Goal: Task Accomplishment & Management: Complete application form

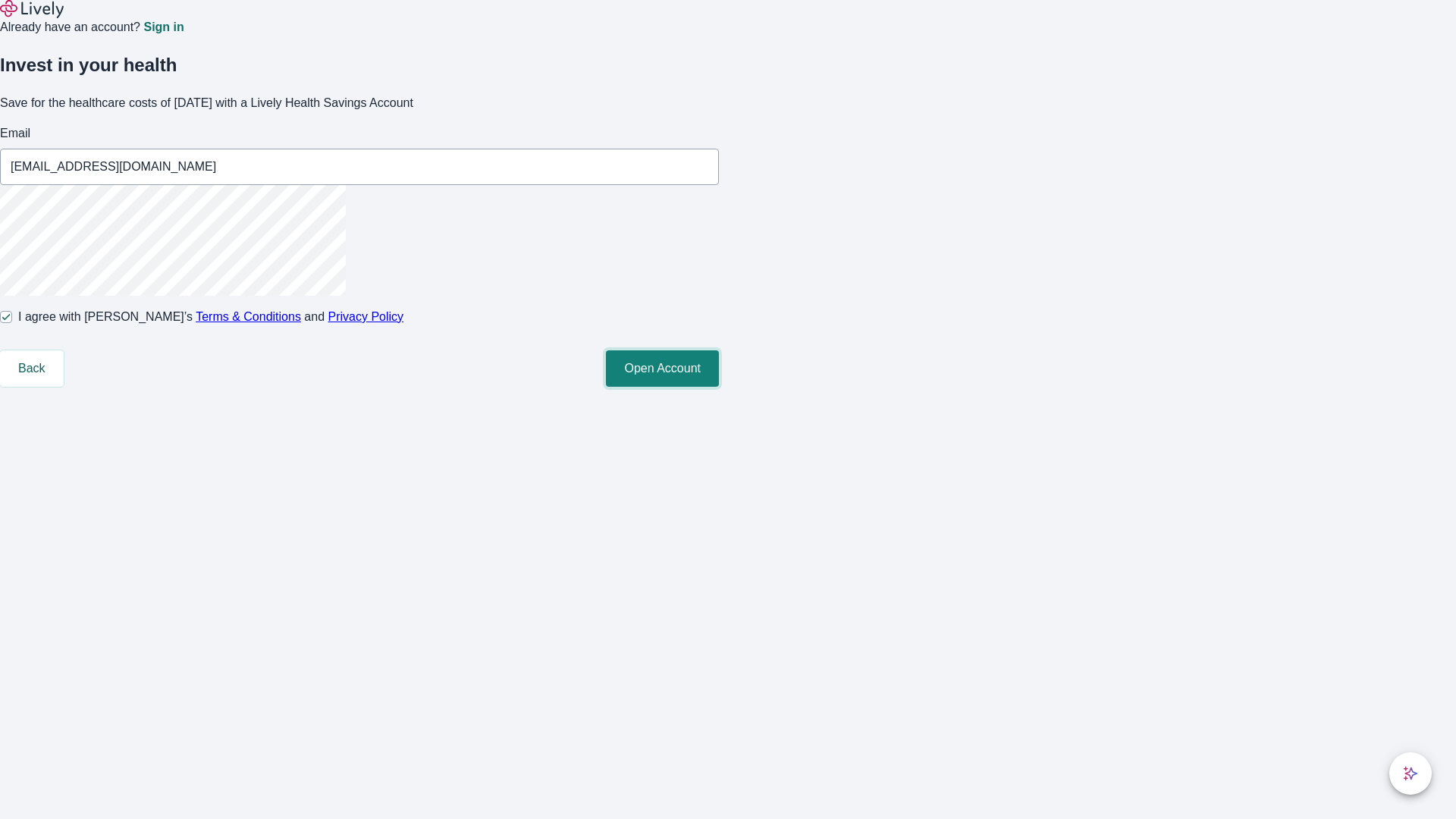
click at [718, 386] on button "Open Account" at bounding box center [663, 369] width 113 height 37
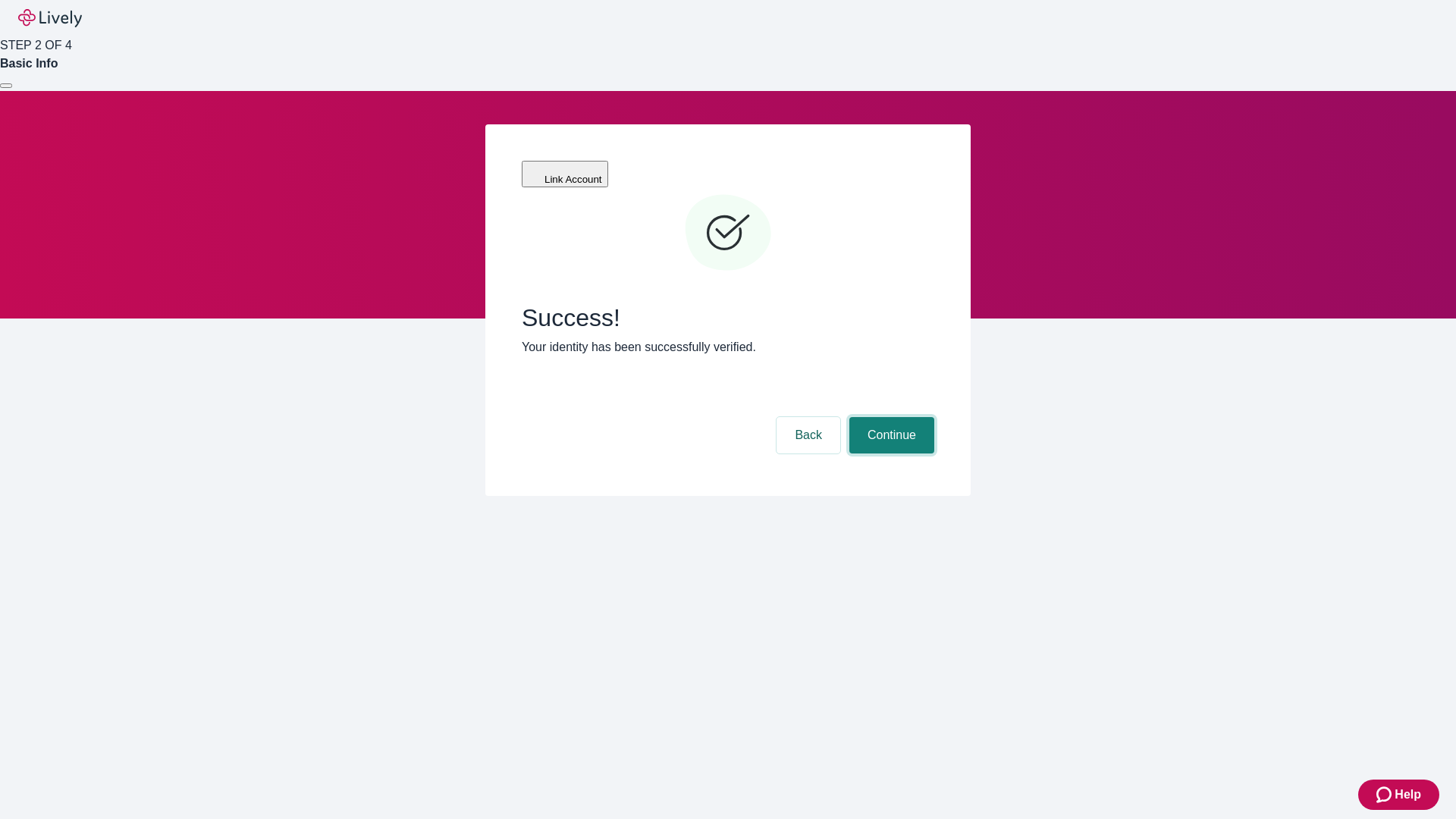
click at [889, 417] on button "Continue" at bounding box center [892, 435] width 85 height 37
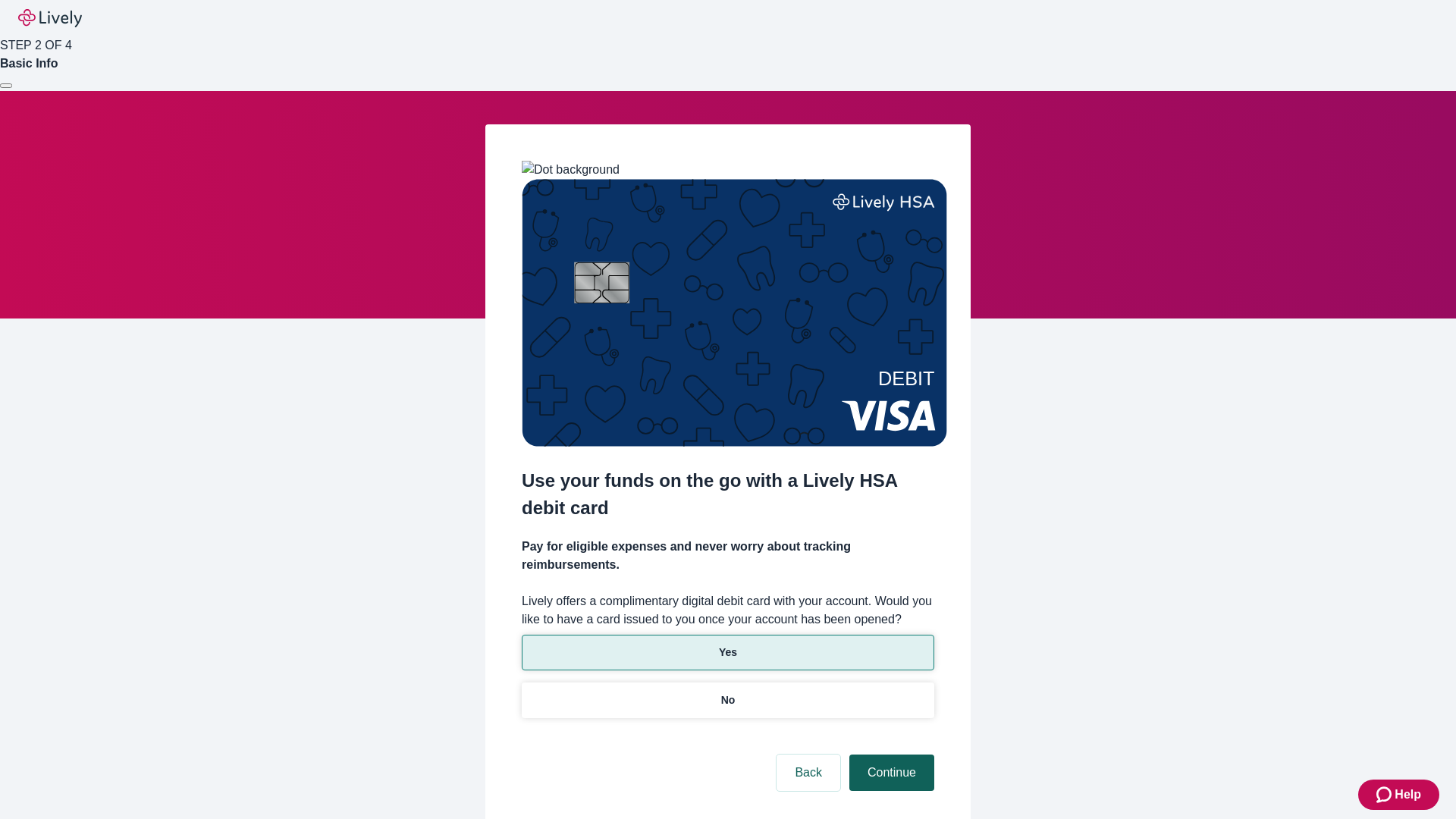
click at [727, 644] on p "Yes" at bounding box center [728, 652] width 18 height 16
click at [889, 754] on button "Continue" at bounding box center [892, 772] width 85 height 37
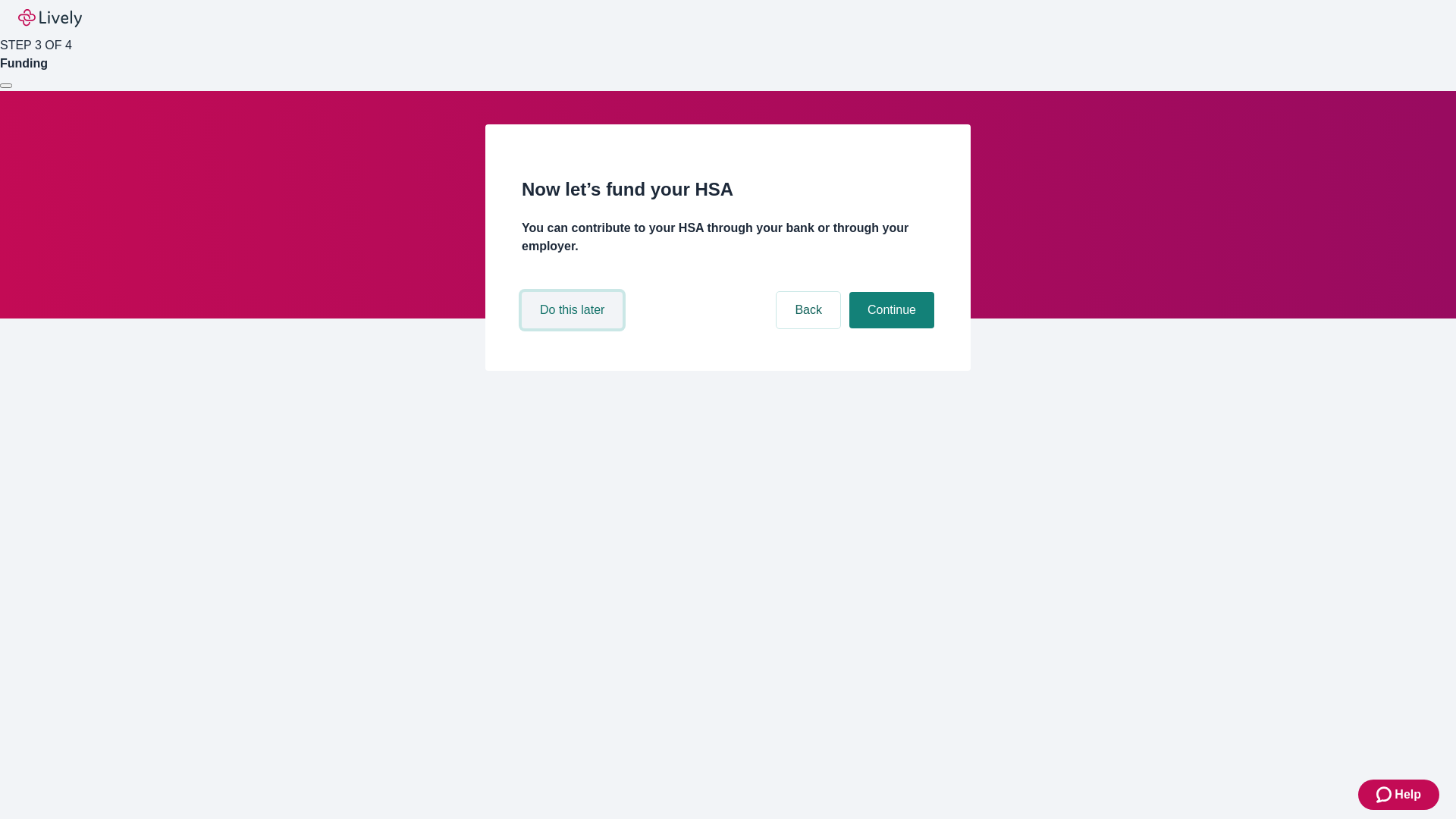
click at [574, 328] on button "Do this later" at bounding box center [572, 310] width 101 height 37
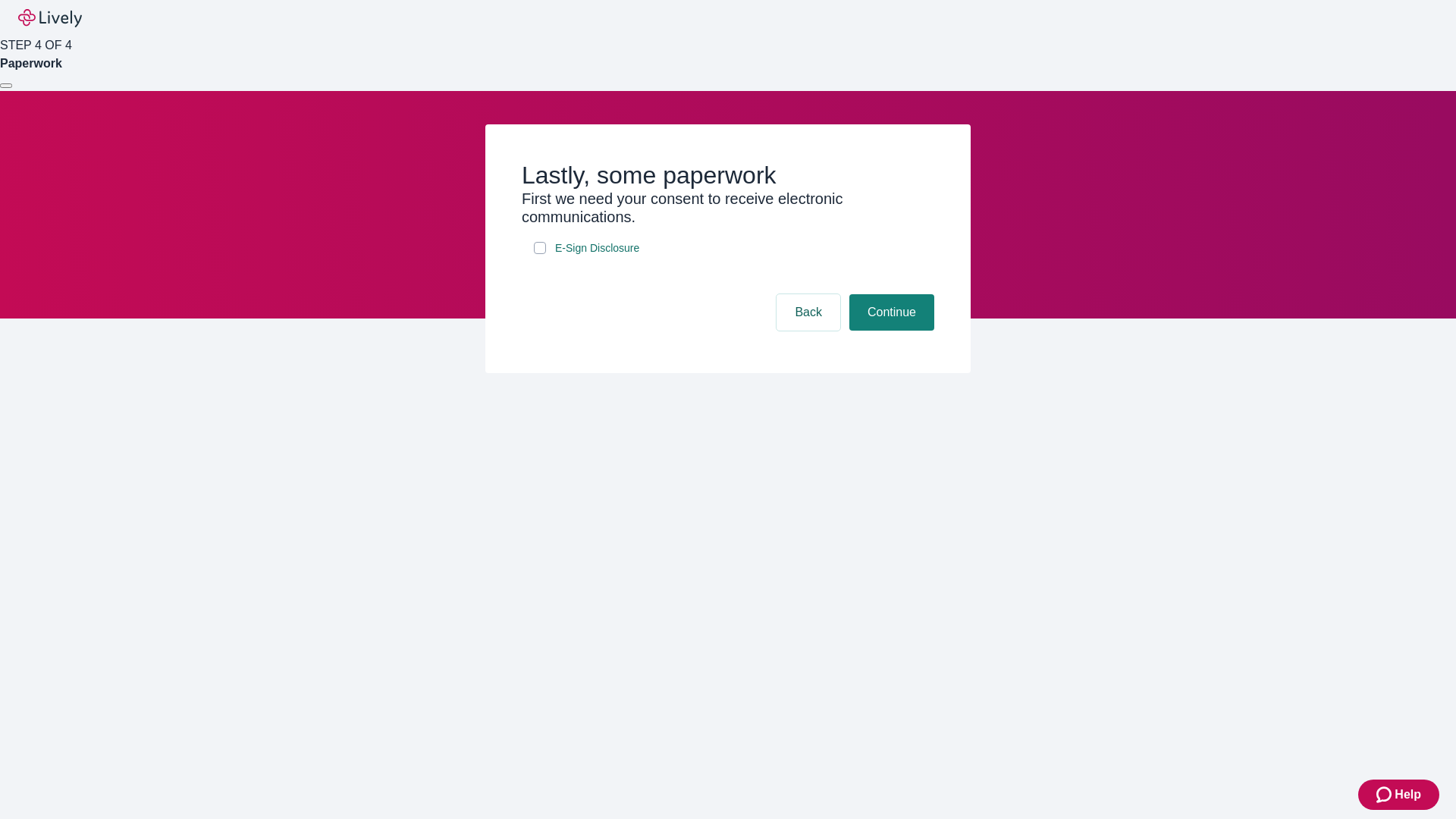
click at [539, 254] on input "E-Sign Disclosure" at bounding box center [539, 248] width 12 height 12
checkbox input "true"
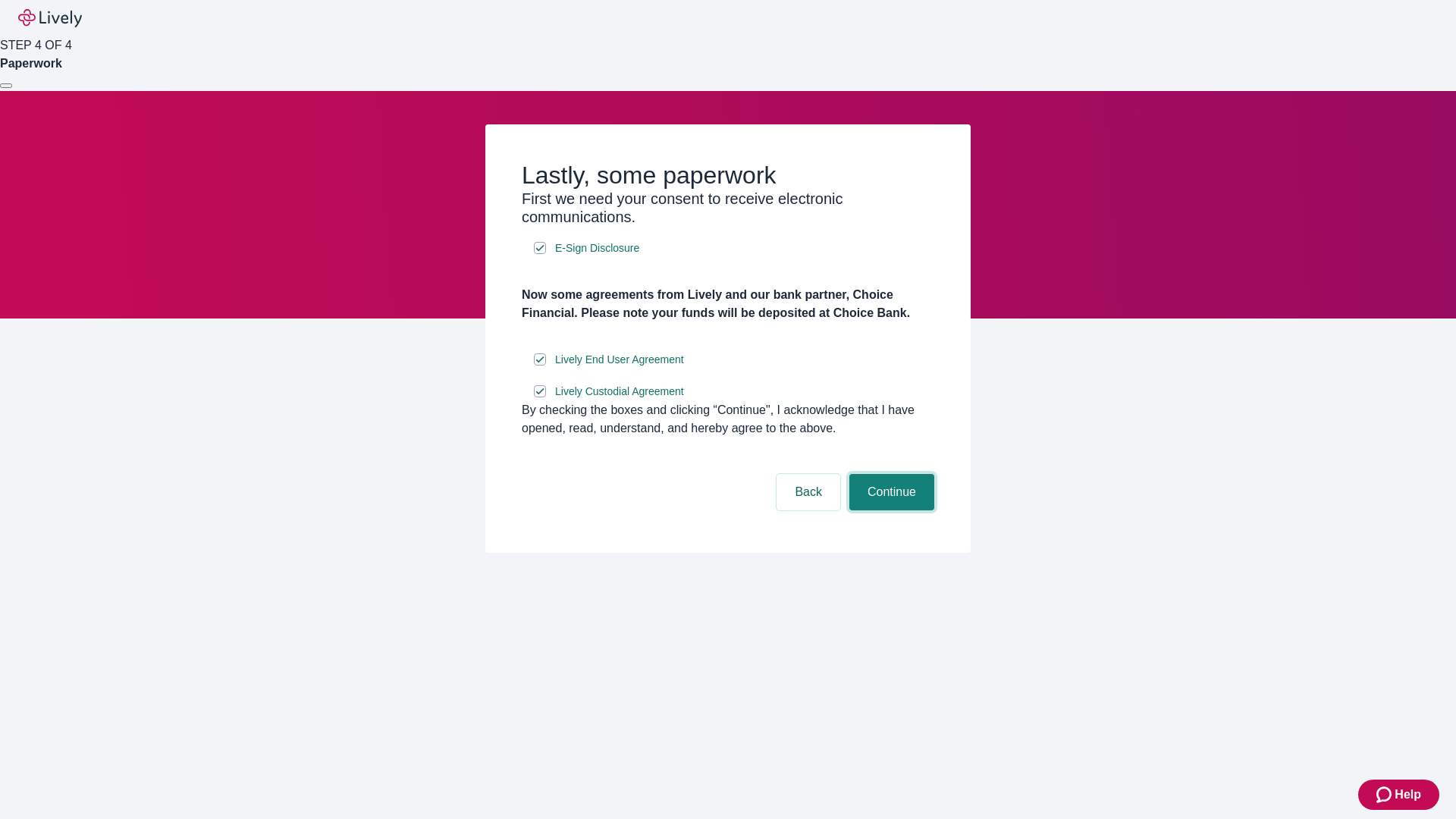
click at [889, 510] on button "Continue" at bounding box center [892, 492] width 85 height 37
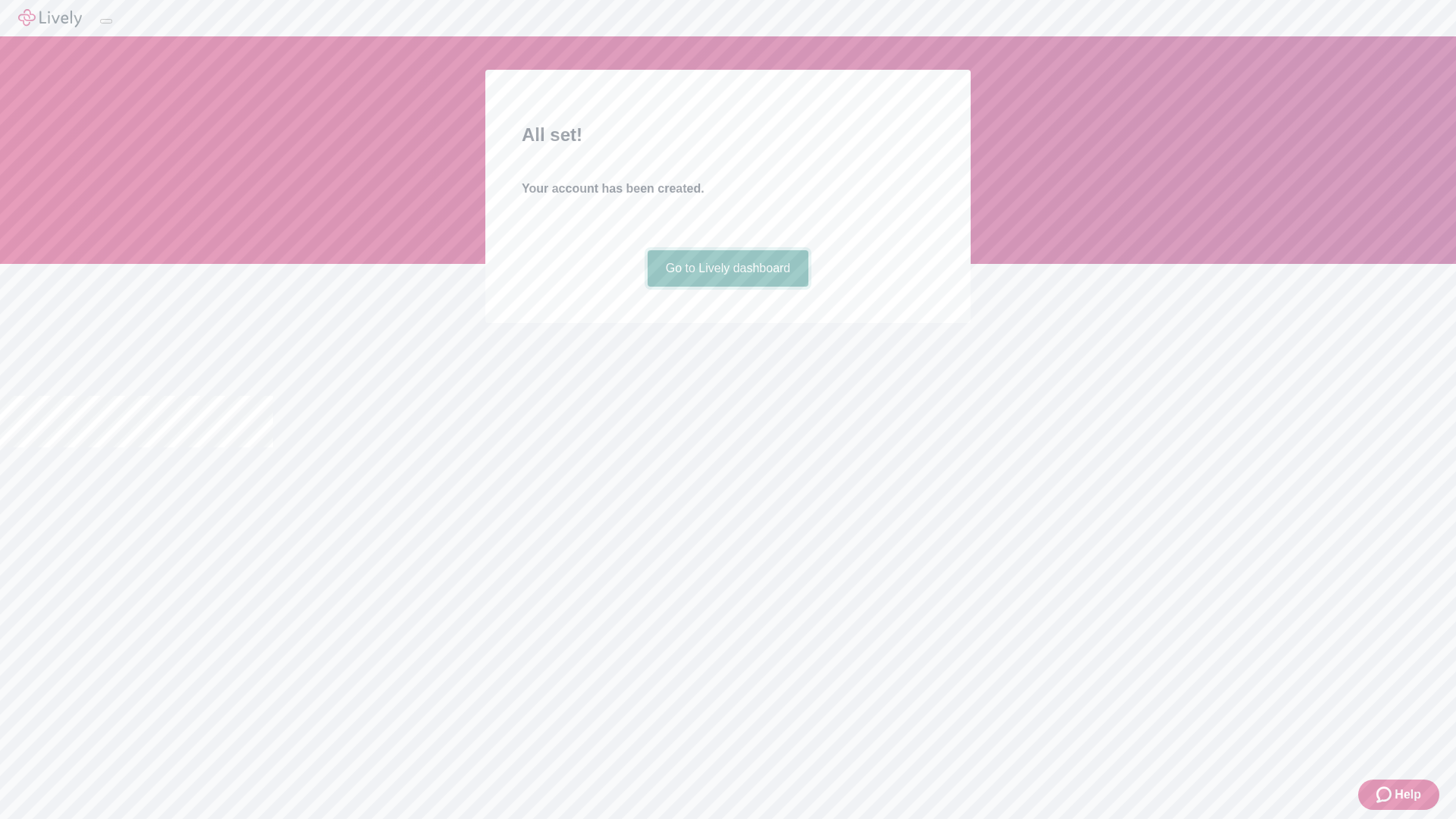
click at [727, 286] on link "Go to Lively dashboard" at bounding box center [728, 269] width 162 height 37
